Goal: Transaction & Acquisition: Purchase product/service

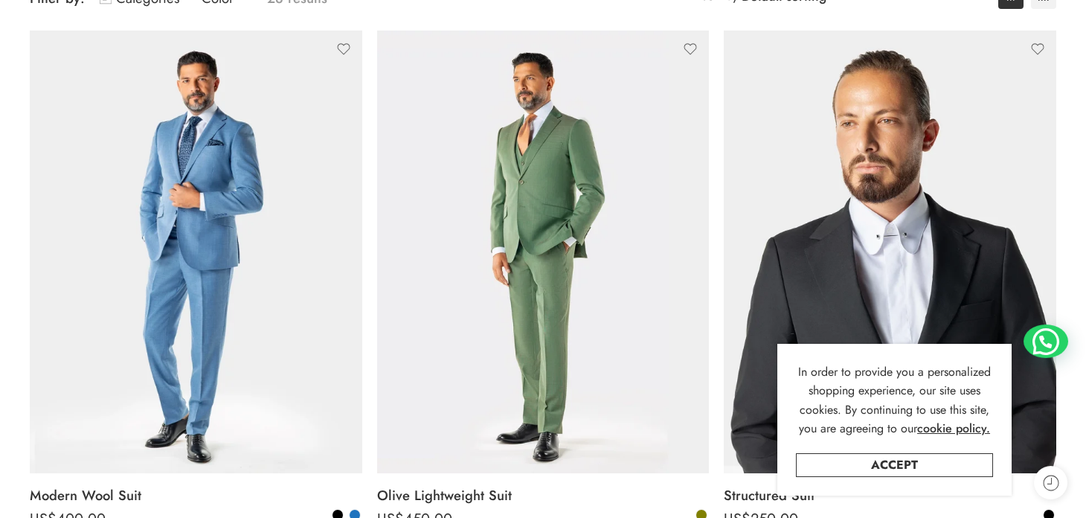
scroll to position [234, 0]
click at [883, 471] on link "Accept" at bounding box center [894, 465] width 197 height 24
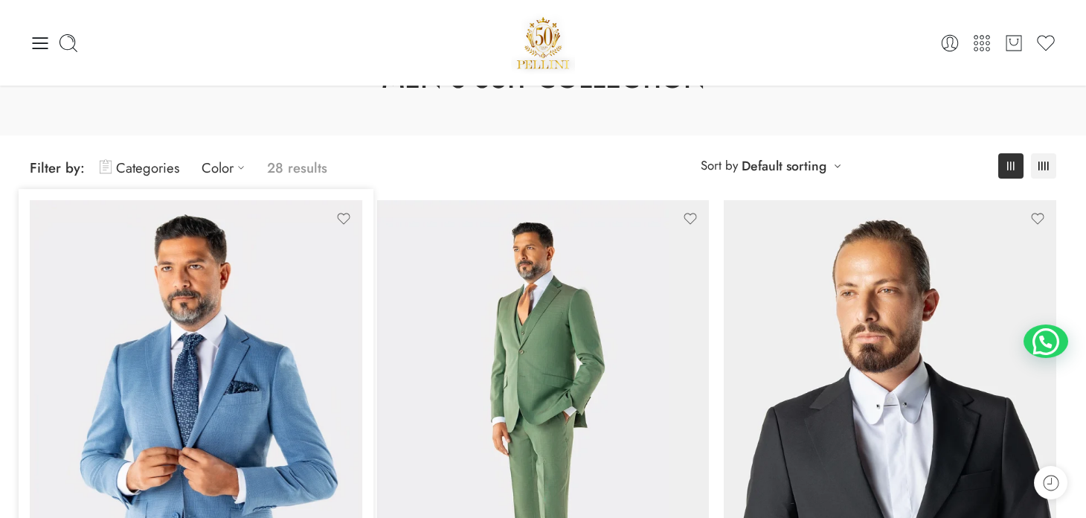
scroll to position [52, 0]
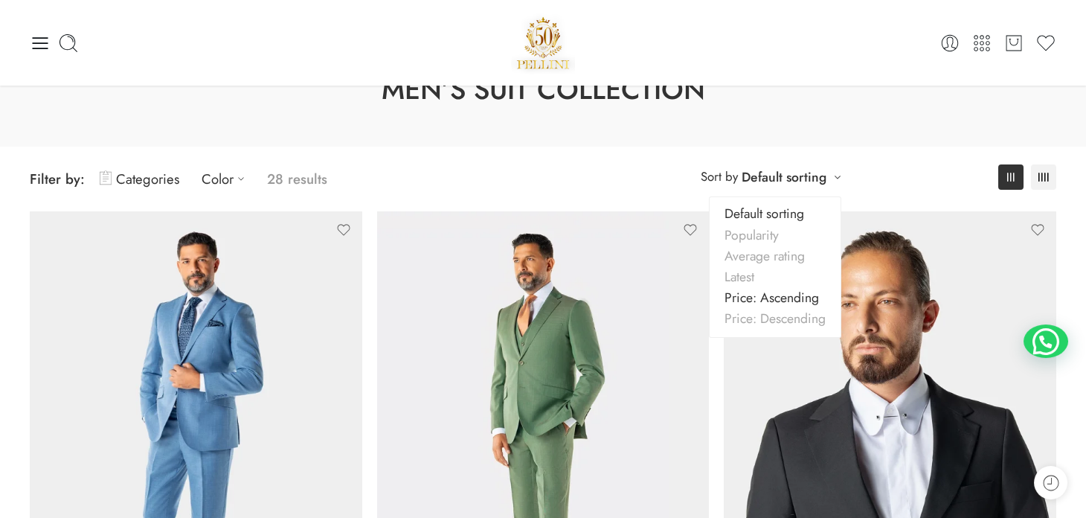
click at [777, 297] on link "Price: Ascending" at bounding box center [775, 297] width 131 height 21
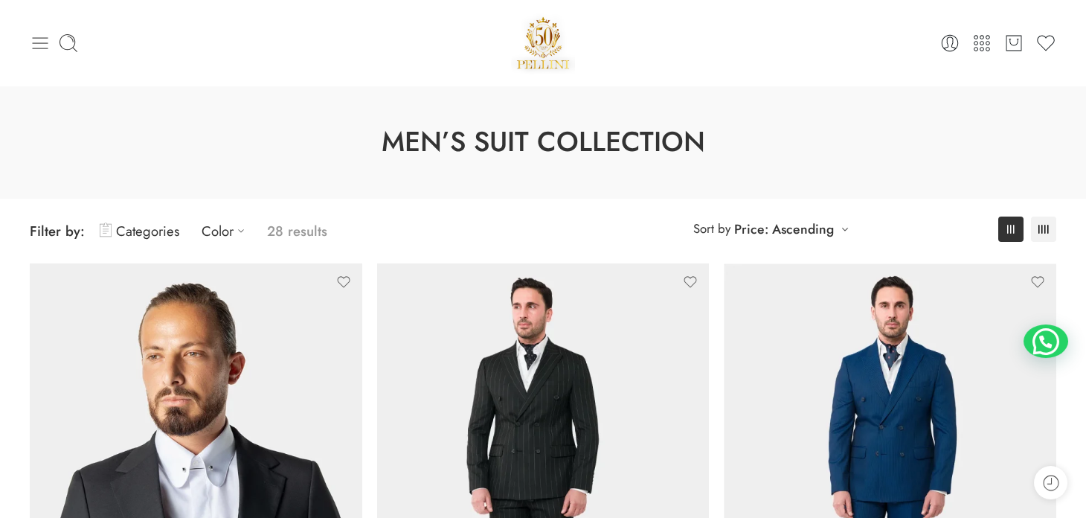
click at [43, 53] on icon at bounding box center [40, 43] width 21 height 21
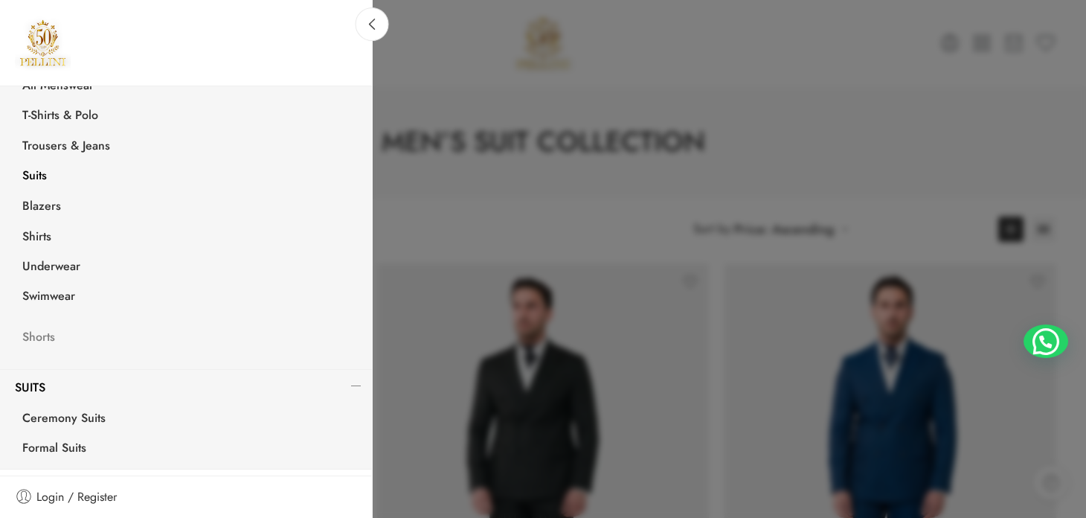
scroll to position [333, 0]
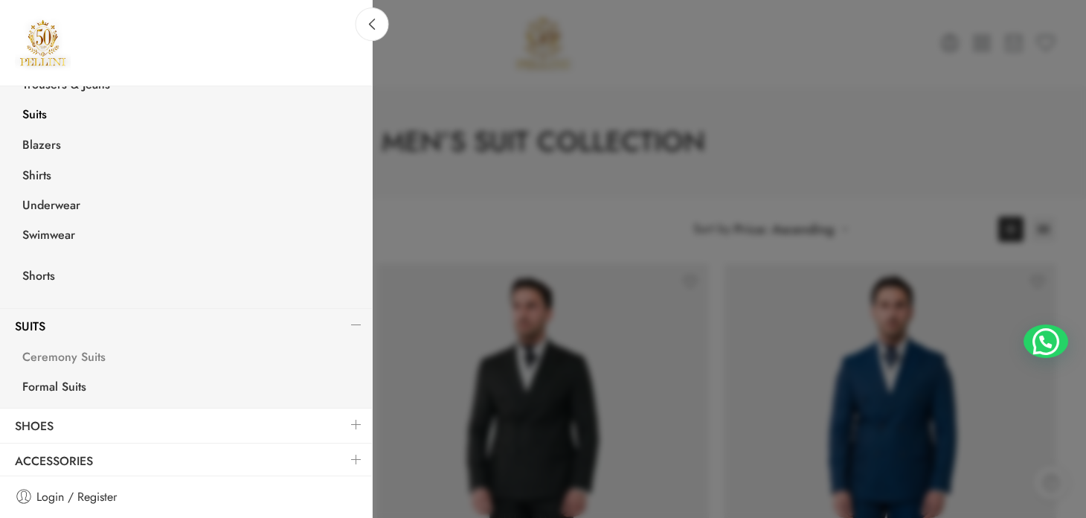
click at [71, 349] on link "Ceremony Suits" at bounding box center [189, 359] width 365 height 31
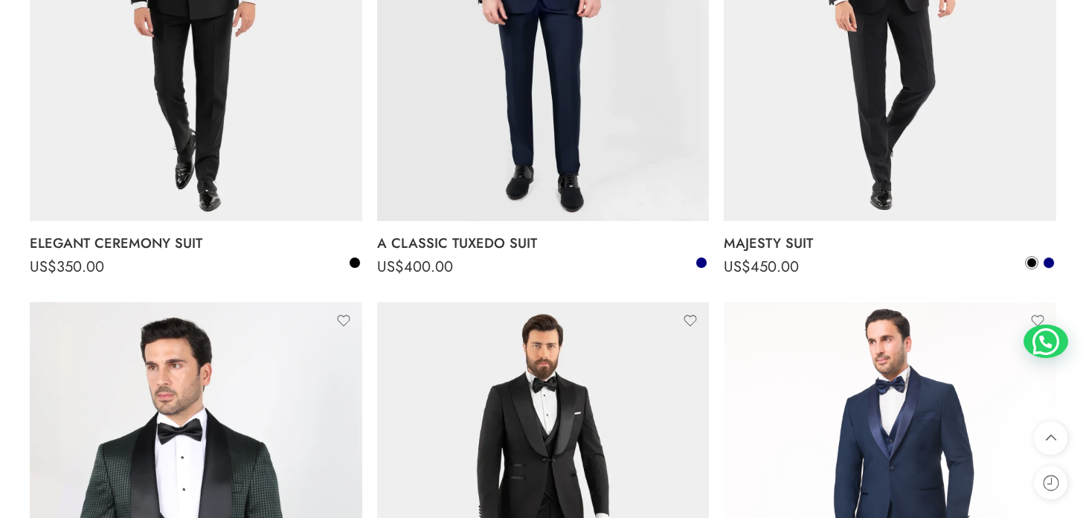
scroll to position [2061, 0]
